Goal: Information Seeking & Learning: Learn about a topic

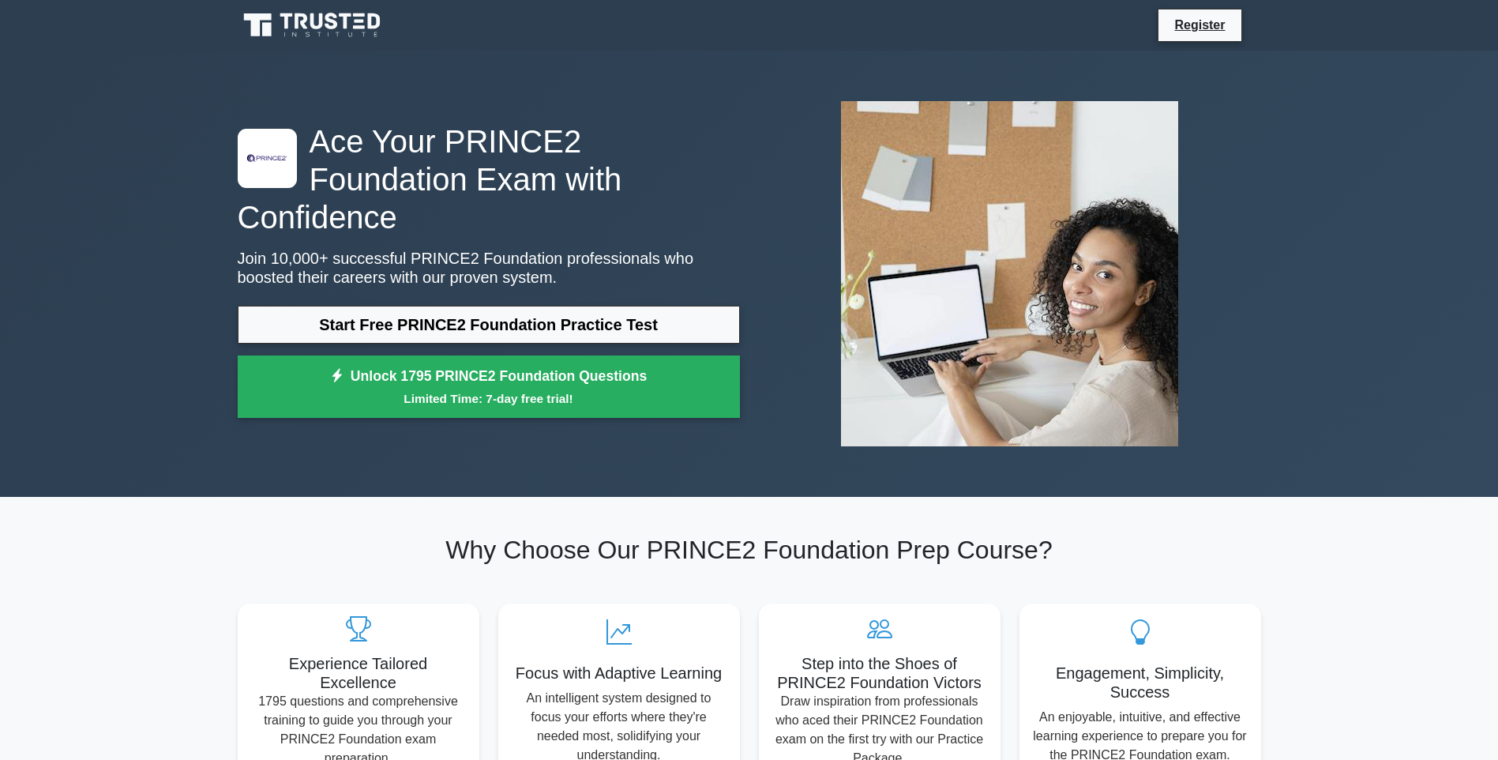
click at [468, 306] on link "Start Free PRINCE2 Foundation Practice Test" at bounding box center [489, 325] width 502 height 38
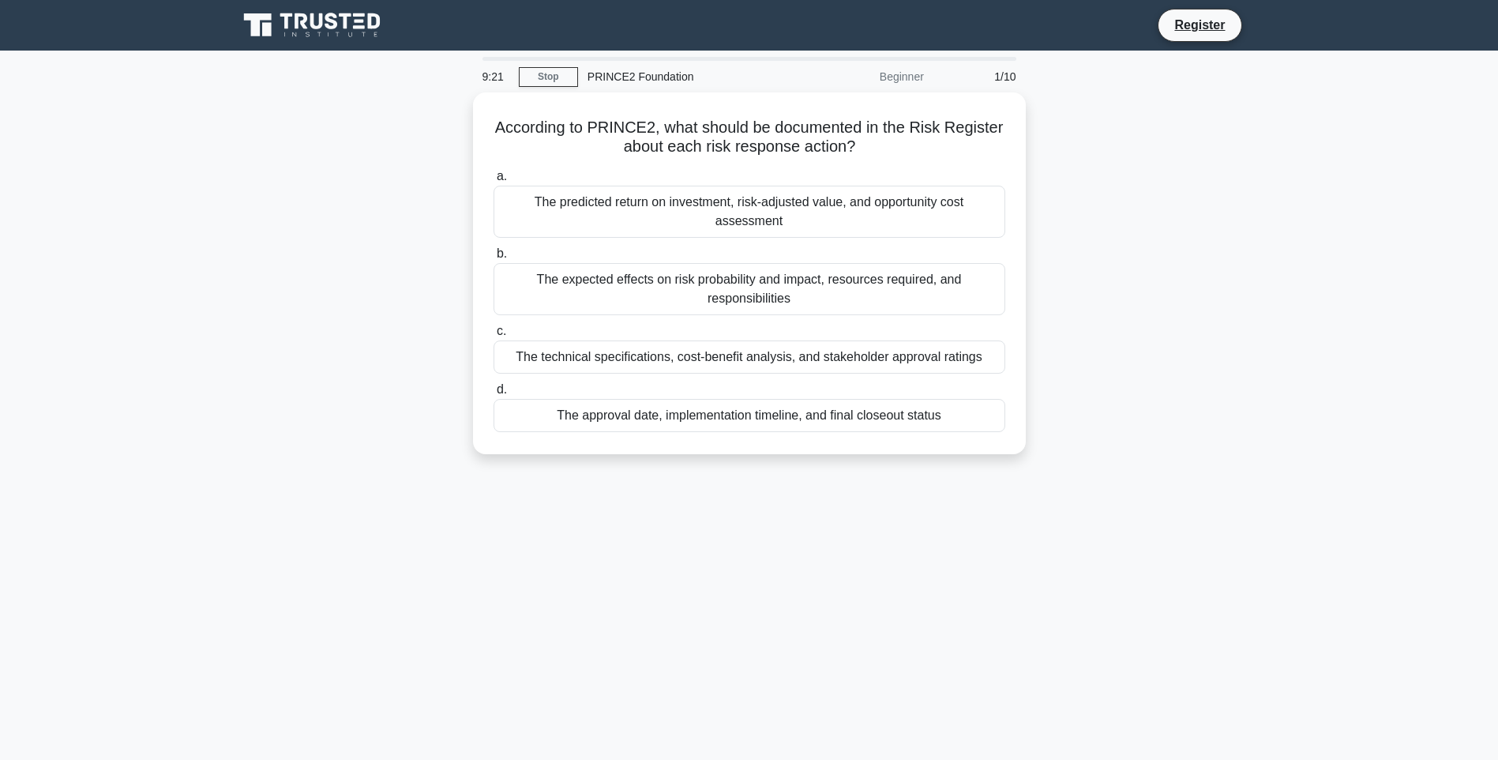
click at [781, 274] on div "The expected effects on risk probability and impact, resources required, and re…" at bounding box center [750, 289] width 512 height 52
click at [494, 259] on input "b. The expected effects on risk probability and impact, resources required, and…" at bounding box center [494, 254] width 0 height 10
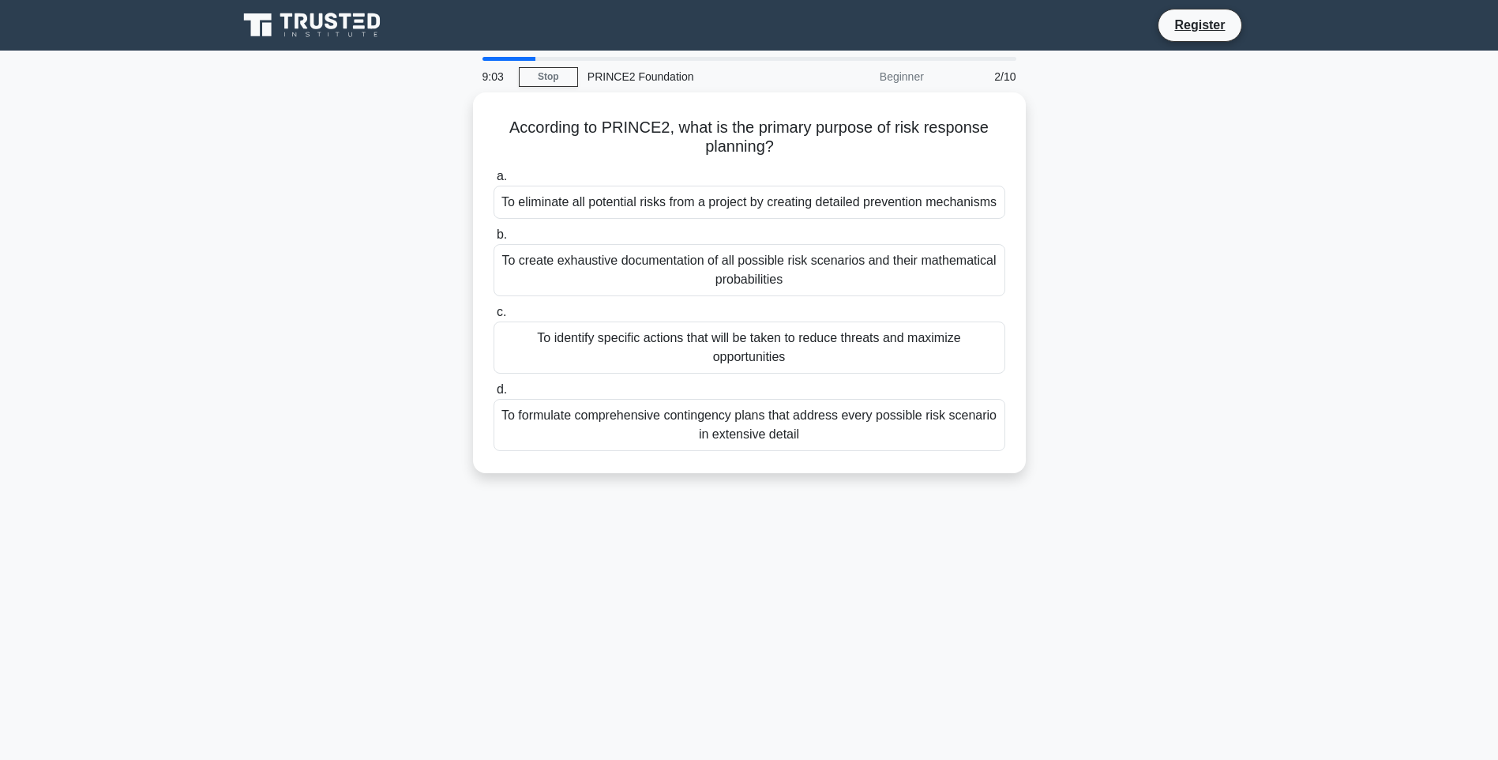
click at [760, 342] on div "To identify specific actions that will be taken to reduce threats and maximize …" at bounding box center [750, 347] width 512 height 52
click at [494, 318] on input "c. To identify specific actions that will be taken to reduce threats and maximi…" at bounding box center [494, 312] width 0 height 10
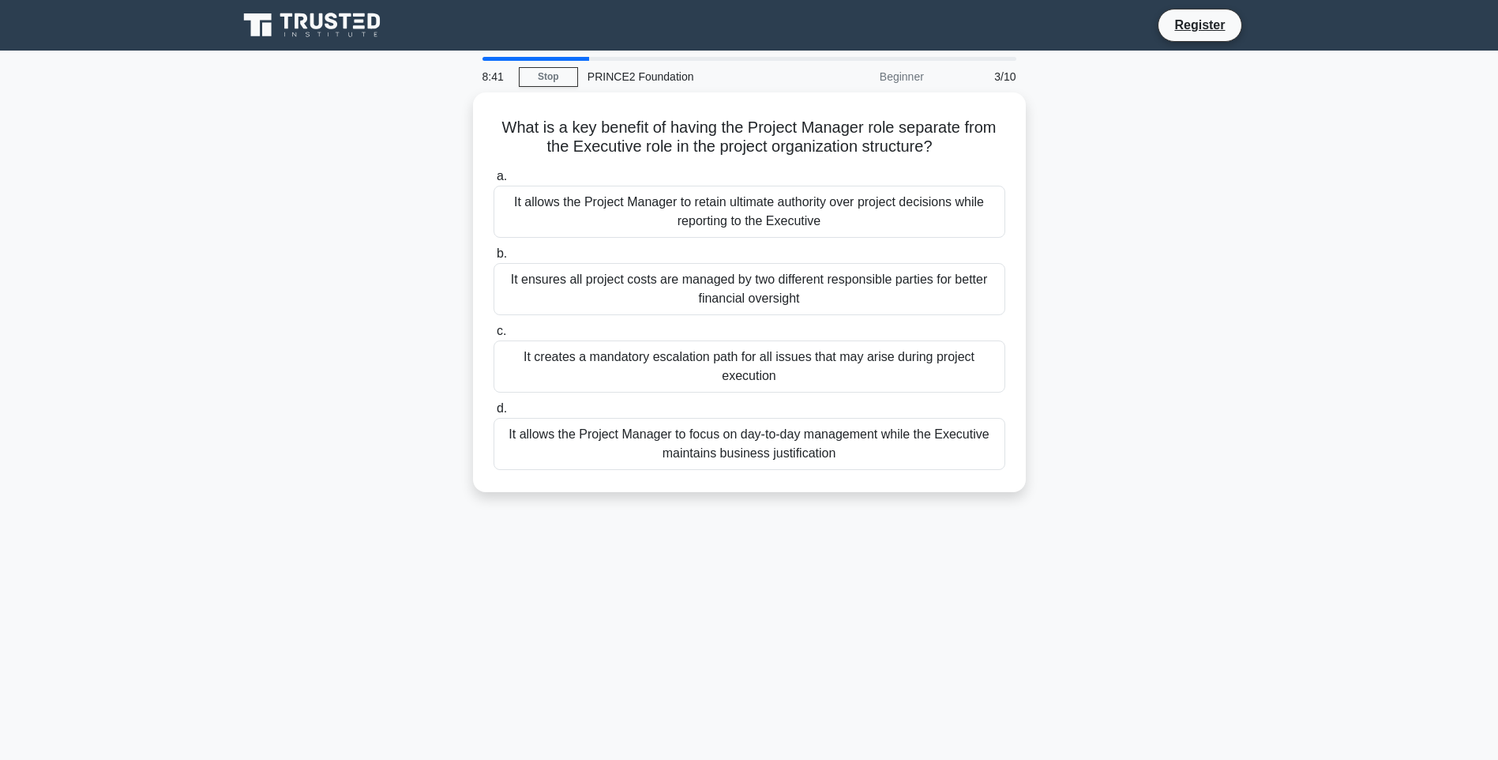
click at [761, 366] on div "It creates a mandatory escalation path for all issues that may arise during pro…" at bounding box center [750, 366] width 512 height 52
click at [494, 337] on input "c. It creates a mandatory escalation path for all issues that may arise during …" at bounding box center [494, 331] width 0 height 10
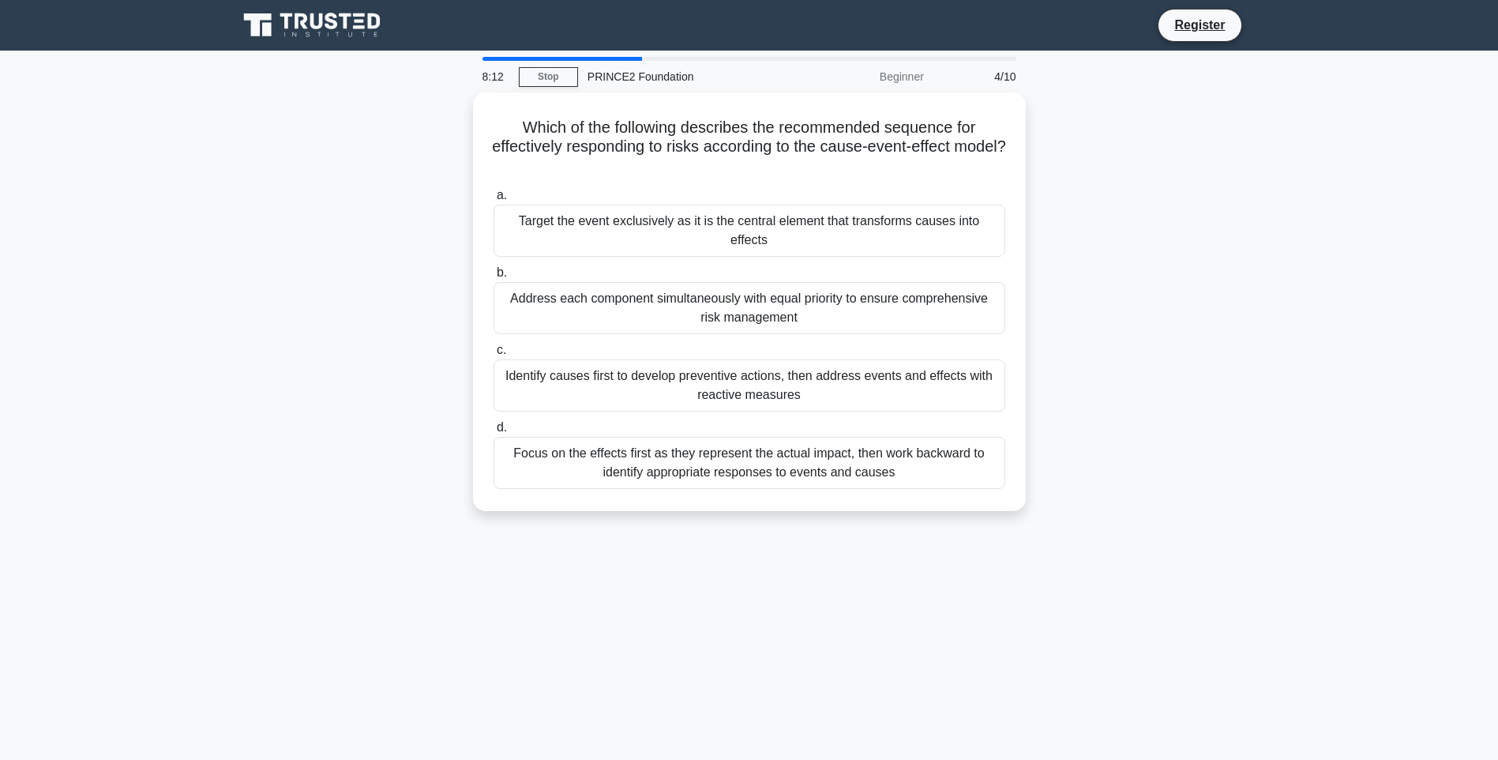
click at [761, 366] on div "Identify causes first to develop preventive actions, then address events and ef…" at bounding box center [750, 385] width 512 height 52
click at [494, 355] on input "c. Identify causes first to develop preventive actions, then address events and…" at bounding box center [494, 350] width 0 height 10
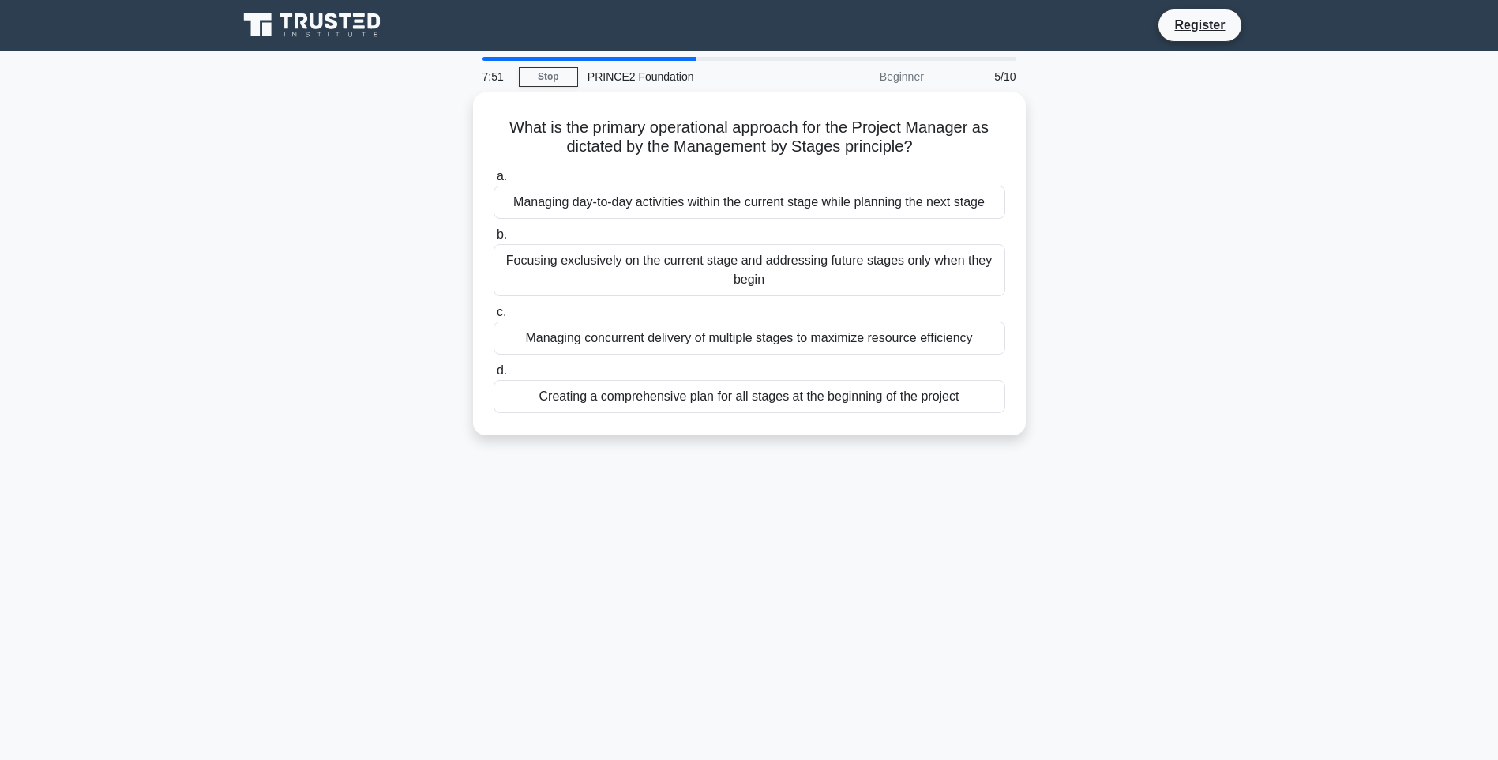
click at [750, 400] on div "Creating a comprehensive plan for all stages at the beginning of the project" at bounding box center [750, 396] width 512 height 33
click at [494, 376] on input "d. Creating a comprehensive plan for all stages at the beginning of the project" at bounding box center [494, 371] width 0 height 10
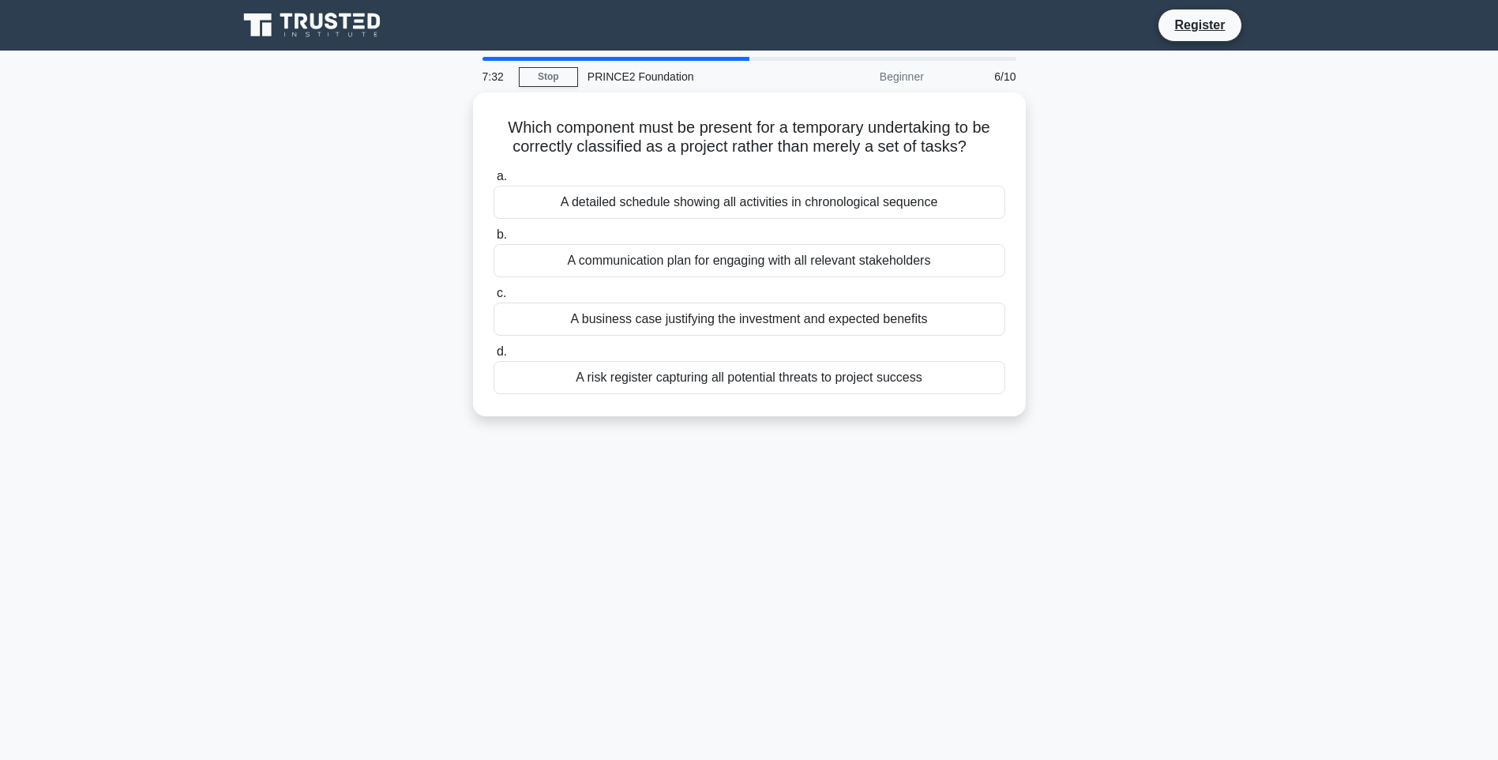
click at [761, 316] on div "A business case justifying the investment and expected benefits" at bounding box center [750, 319] width 512 height 33
click at [494, 299] on input "c. A business case justifying the investment and expected benefits" at bounding box center [494, 293] width 0 height 10
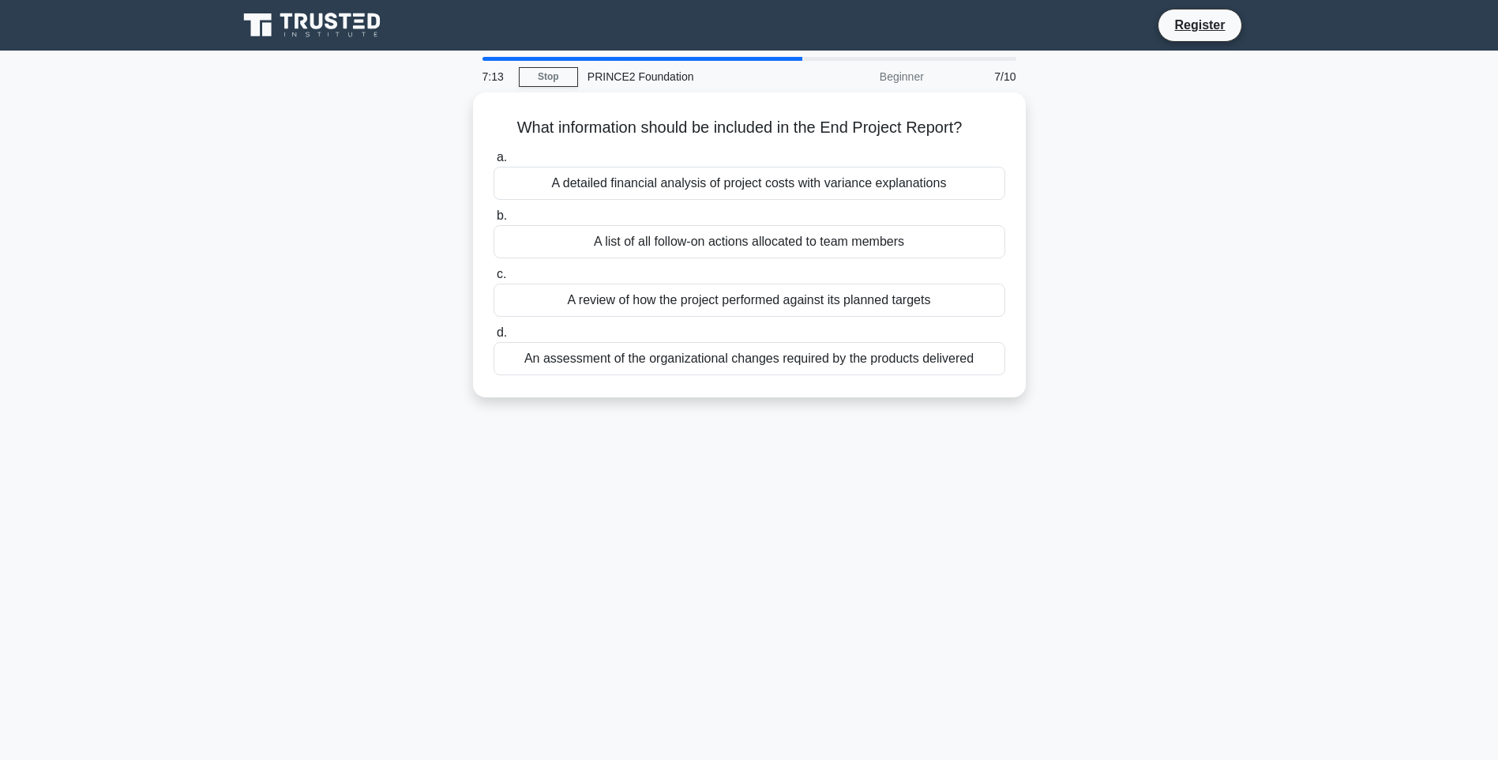
drag, startPoint x: 972, startPoint y: 126, endPoint x: 480, endPoint y: 123, distance: 492.1
click at [480, 123] on div "What information should be included in the End Project Report? .spinner_0XTQ{tr…" at bounding box center [749, 245] width 540 height 292
copy h5 "What information should be included in the End Project Report?"
click at [825, 231] on div "A list of all follow-on actions allocated to team members" at bounding box center [750, 241] width 512 height 33
click at [494, 221] on input "b. A list of all follow-on actions allocated to team members" at bounding box center [494, 216] width 0 height 10
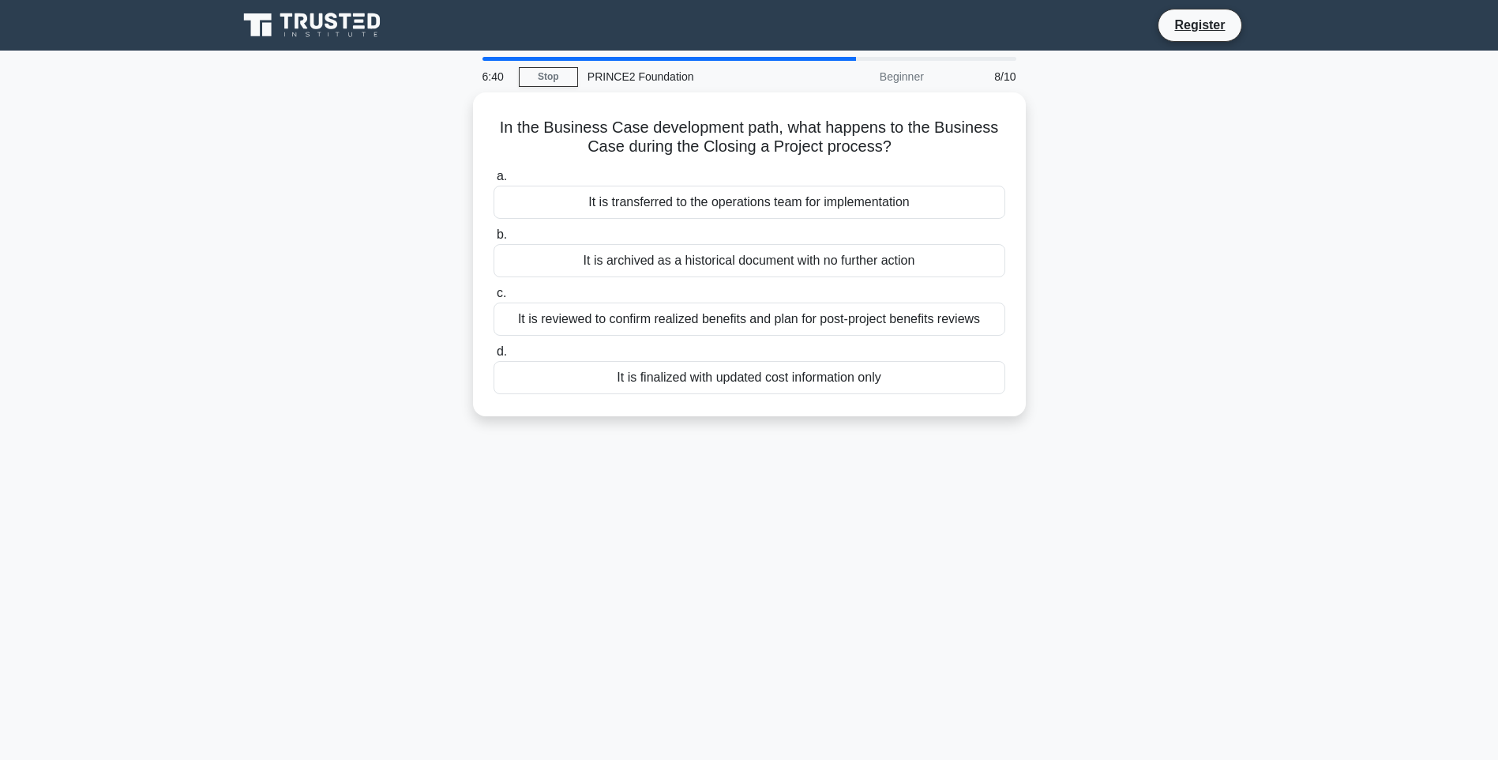
click at [822, 200] on div "It is transferred to the operations team for implementation" at bounding box center [750, 202] width 512 height 33
click at [494, 182] on input "a. It is transferred to the operations team for implementation" at bounding box center [494, 176] width 0 height 10
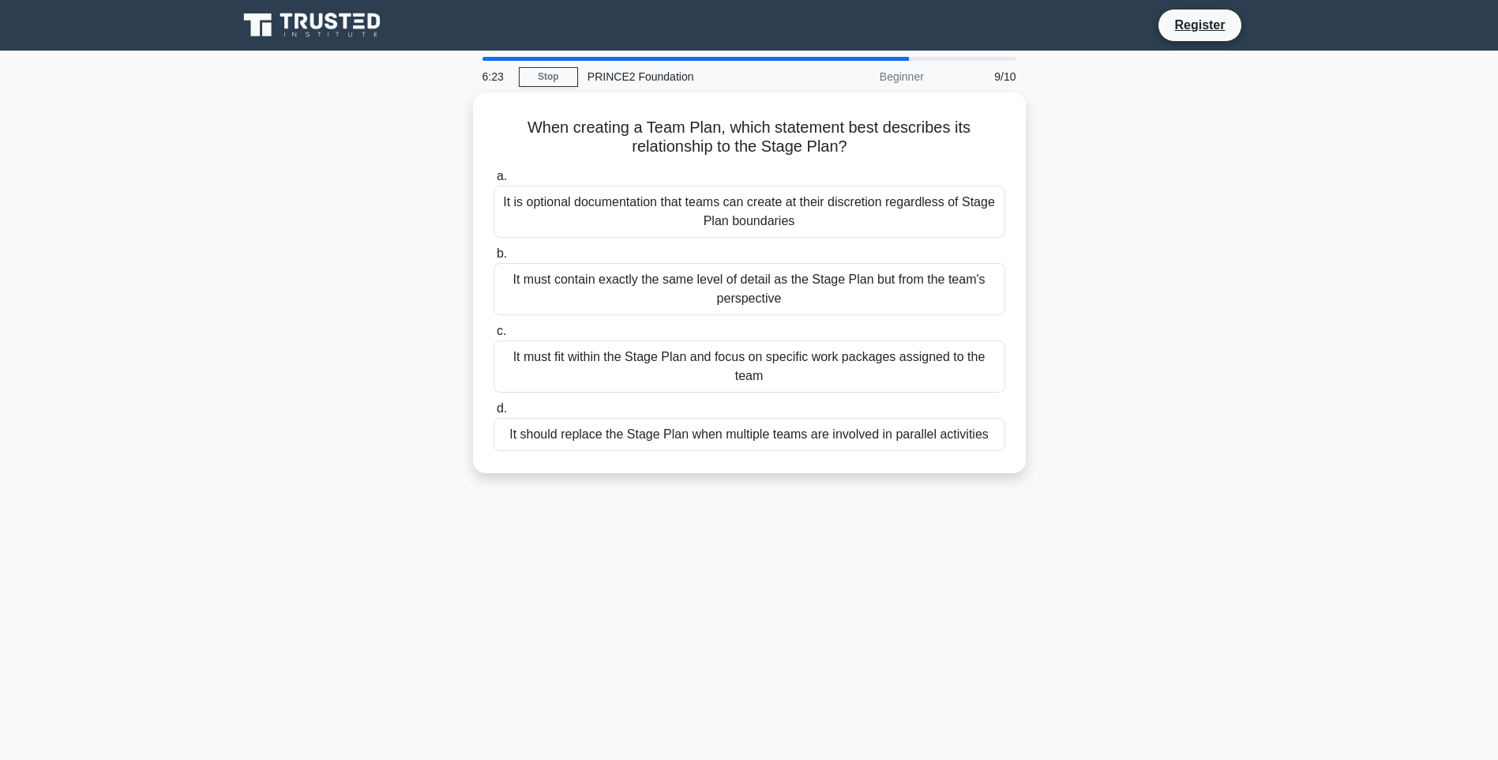
click at [769, 351] on div "It must fit within the Stage Plan and focus on specific work packages assigned …" at bounding box center [750, 366] width 512 height 52
click at [494, 337] on input "c. It must fit within the Stage Plan and focus on specific work packages assign…" at bounding box center [494, 331] width 0 height 10
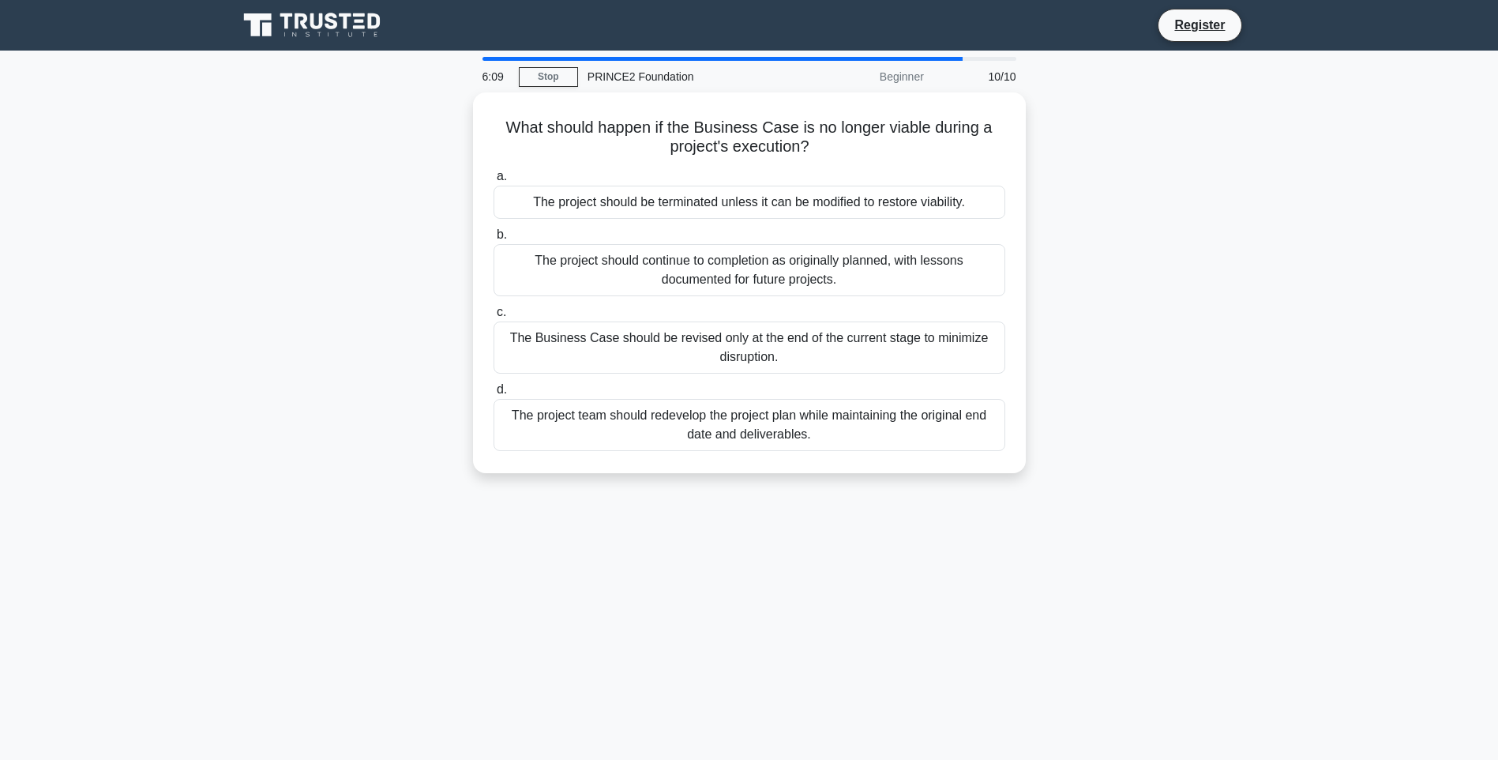
click at [727, 435] on div "The project team should redevelop the project plan while maintaining the origin…" at bounding box center [750, 425] width 512 height 52
click at [494, 395] on input "d. The project team should redevelop the project plan while maintaining the ori…" at bounding box center [494, 390] width 0 height 10
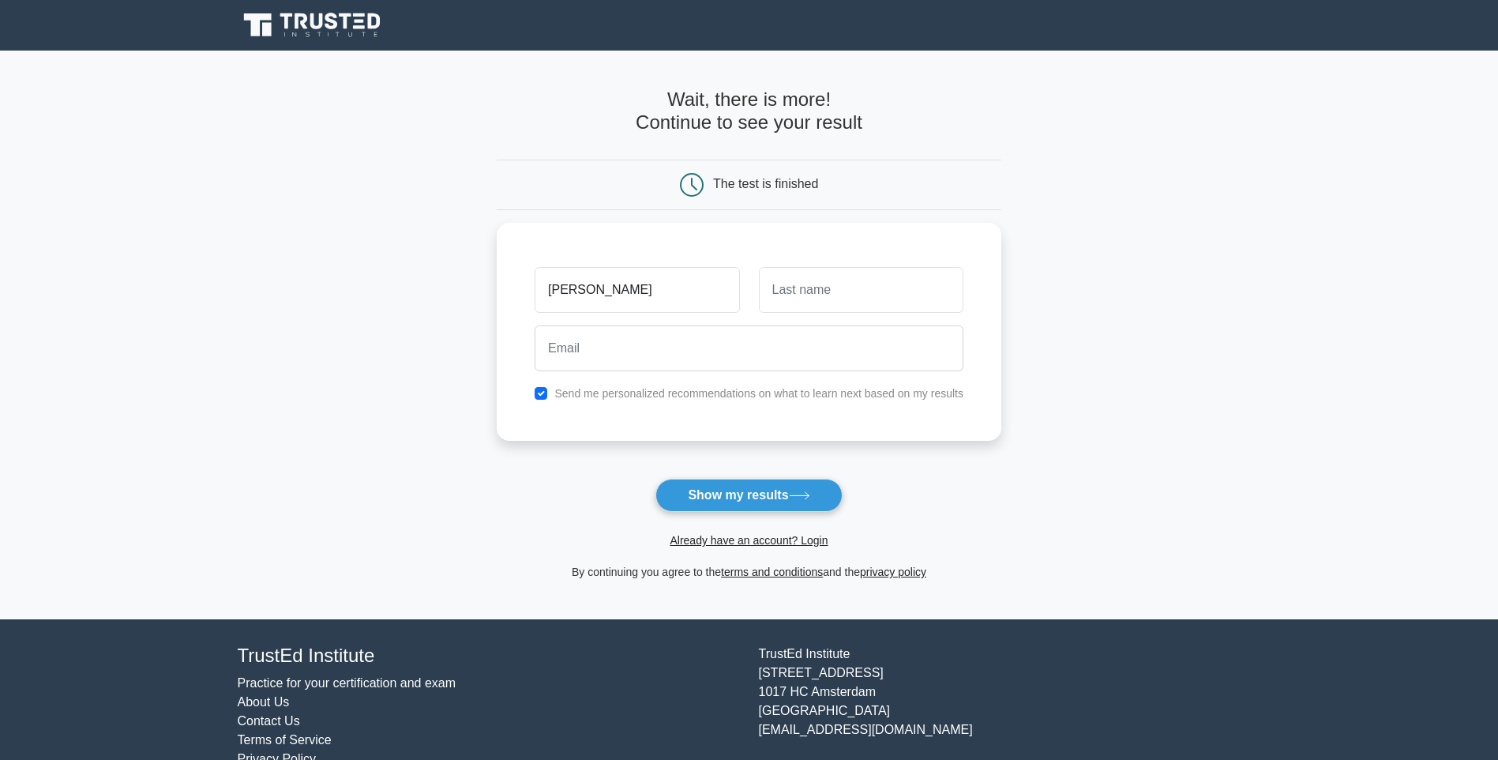
type input "[PERSON_NAME]"
click at [809, 288] on input "text" at bounding box center [861, 290] width 205 height 46
type input "Mcgivern"
click at [606, 358] on input "email" at bounding box center [749, 348] width 429 height 46
type input "tara@continuity.ie"
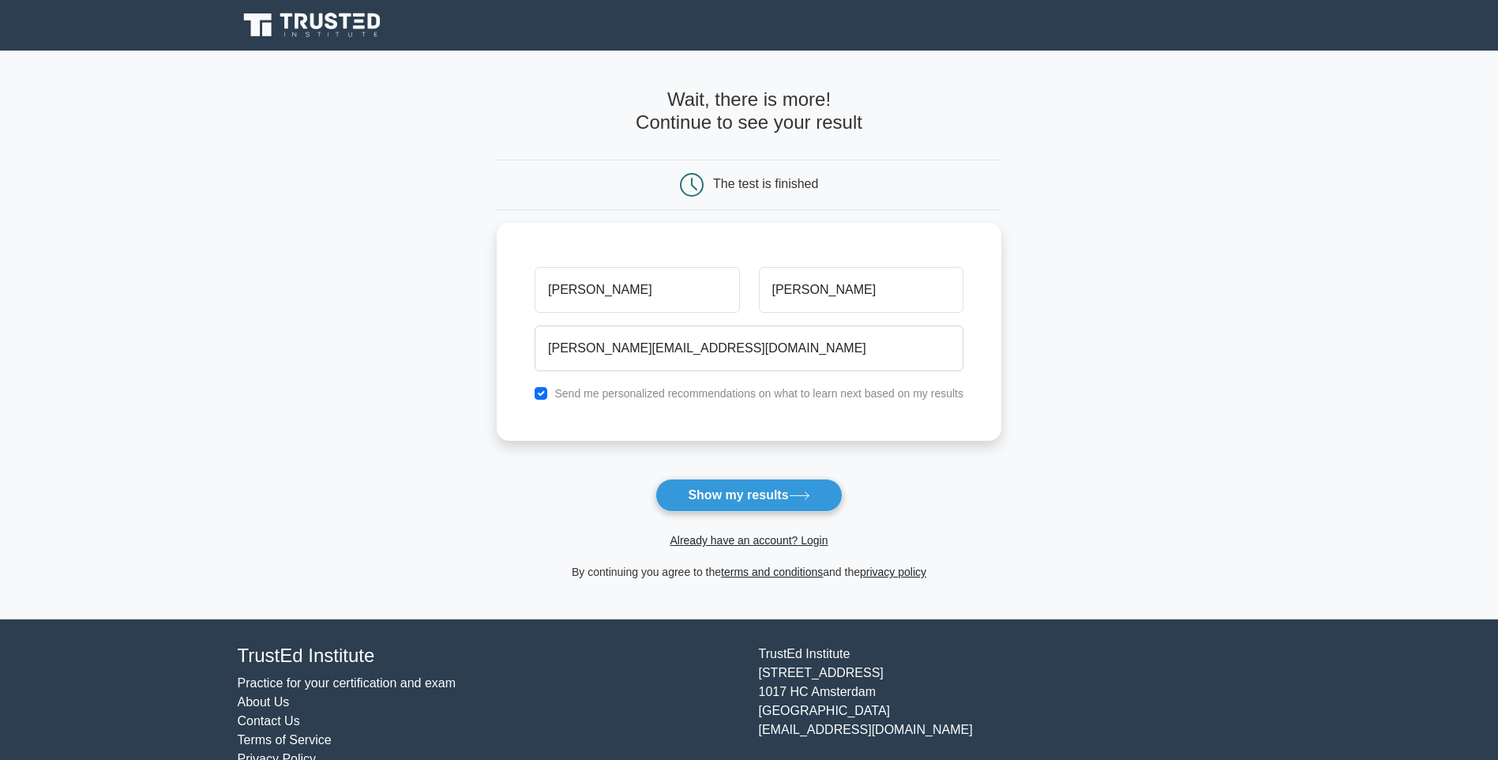
click at [726, 497] on button "Show my results" at bounding box center [749, 495] width 186 height 33
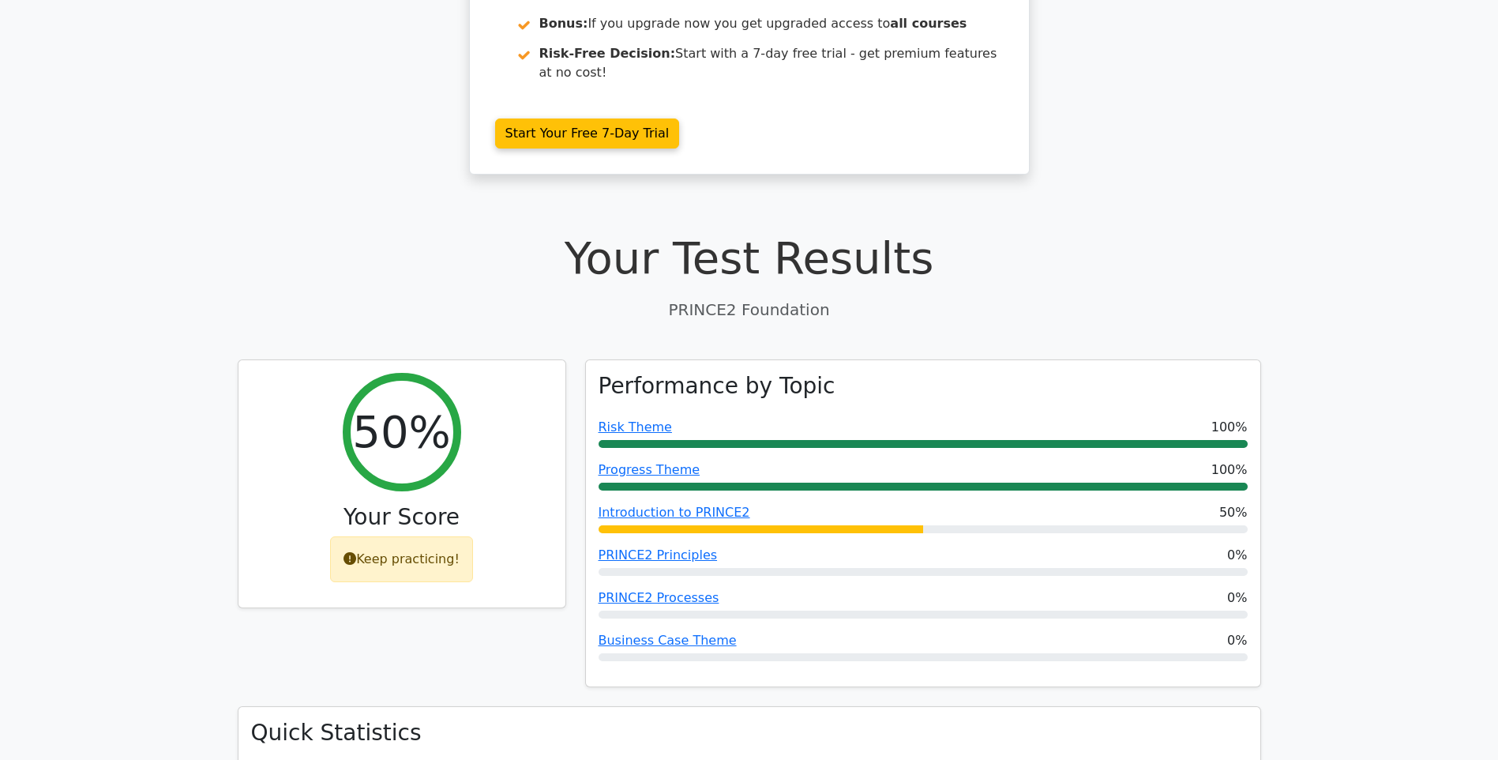
scroll to position [316, 0]
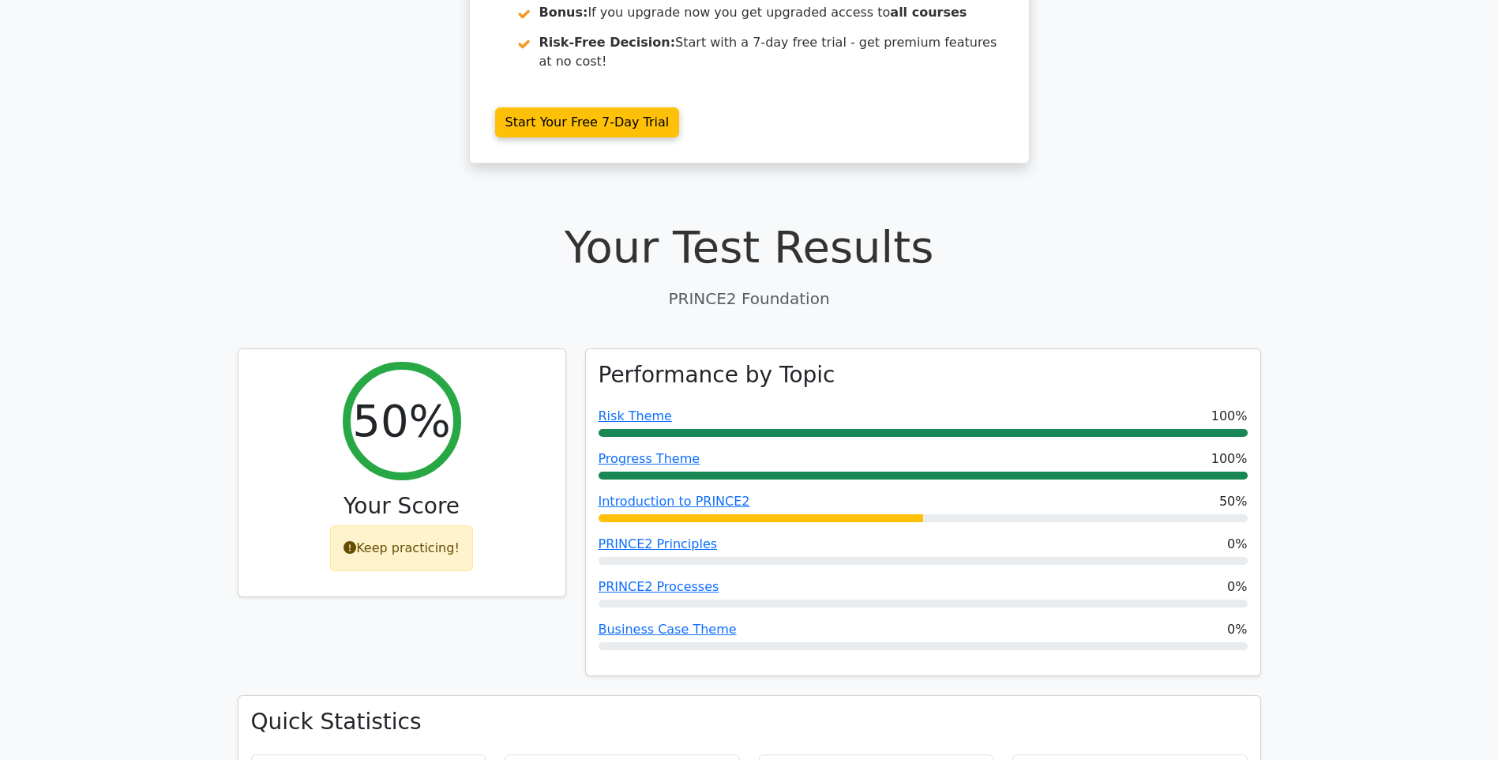
click at [652, 622] on link "Business Case Theme" at bounding box center [668, 629] width 138 height 15
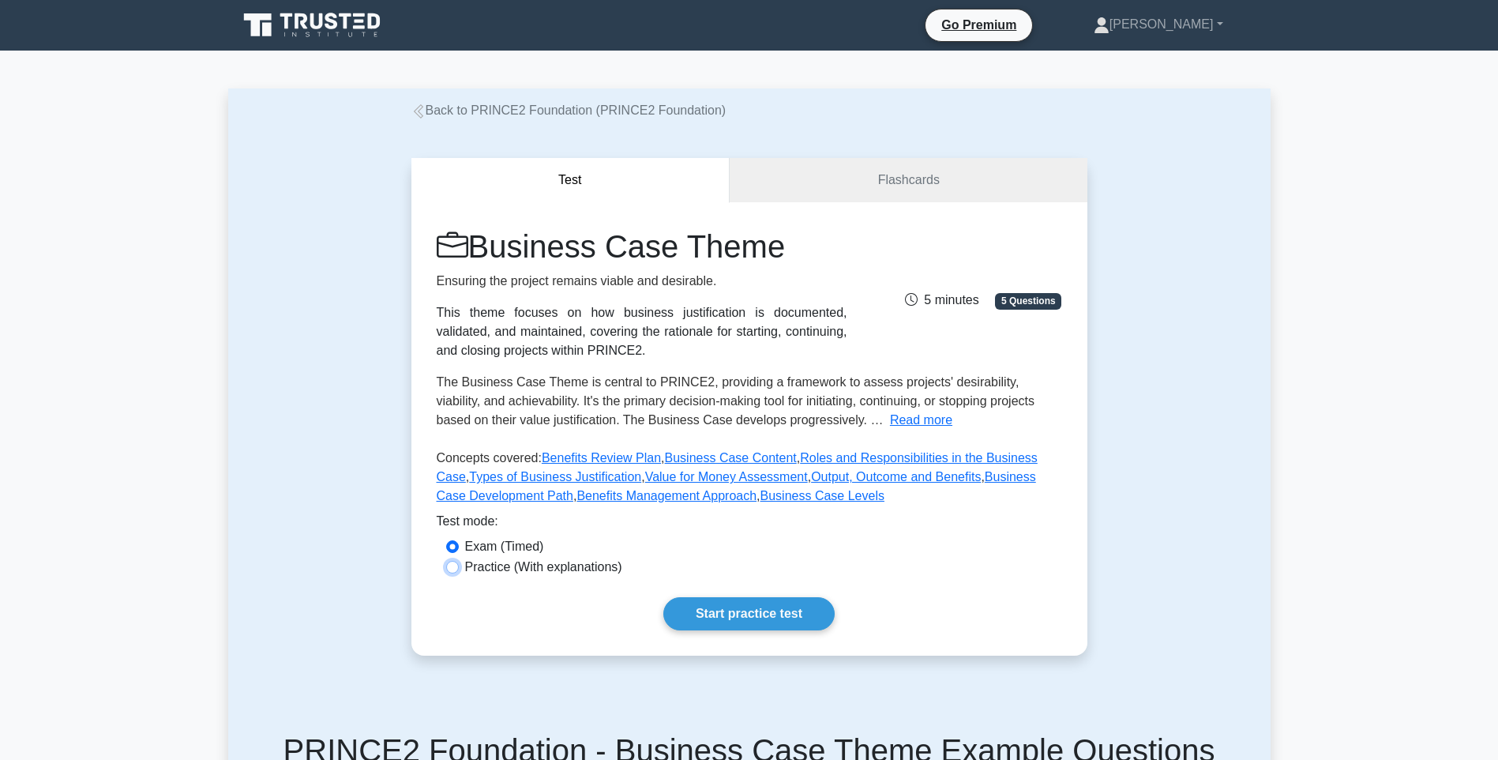
click at [457, 564] on input "Practice (With explanations)" at bounding box center [452, 567] width 13 height 13
radio input "true"
click at [757, 615] on link "Start practice test" at bounding box center [749, 613] width 171 height 33
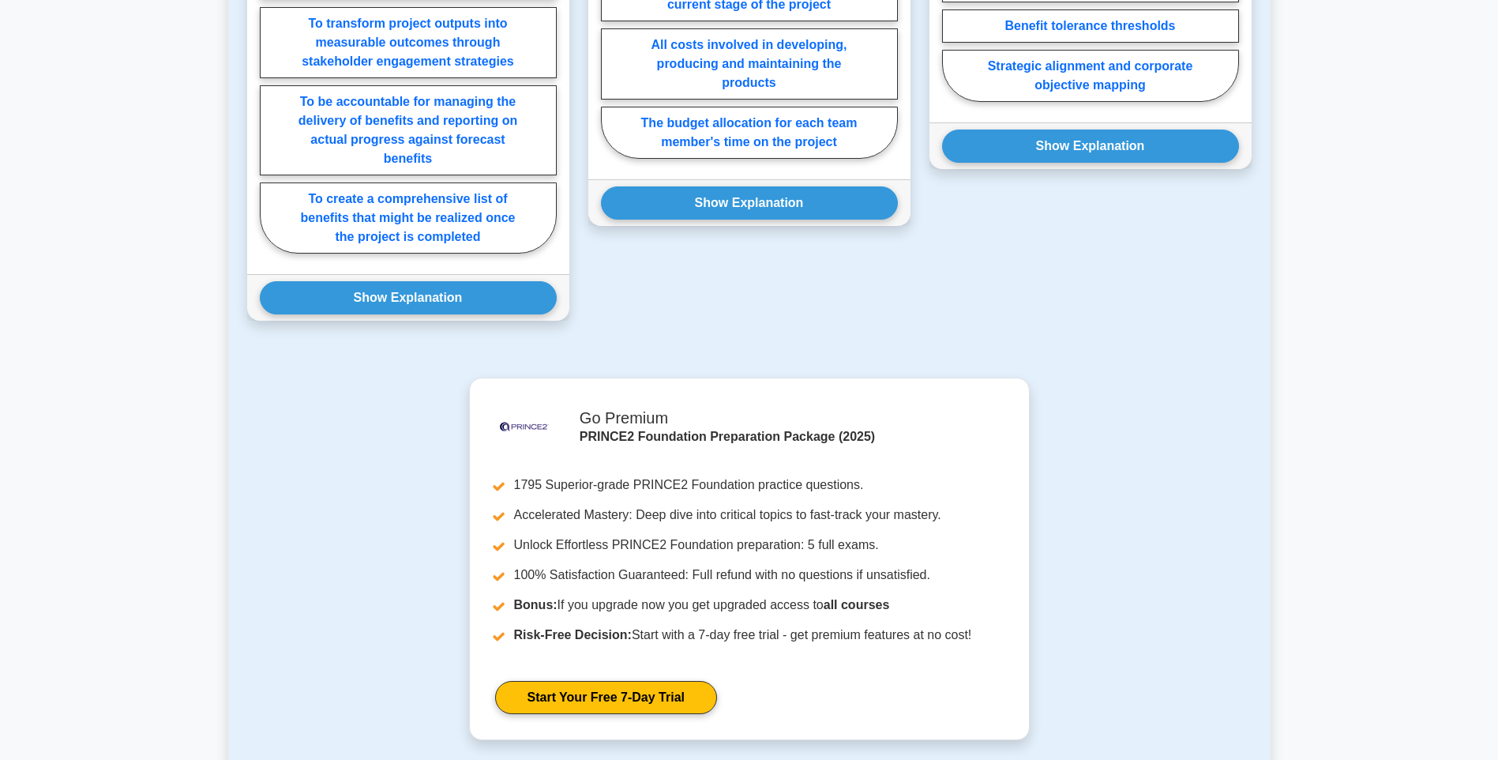
scroll to position [1027, 0]
